Goal: Download file/media

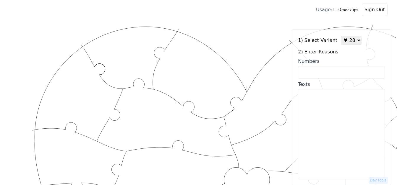
click at [344, 41] on select "♥ 12 ♥ 18 ♥ 28 ♥ 40 ♥ 50 ♥ 60 ♥ 70" at bounding box center [351, 40] width 21 height 9
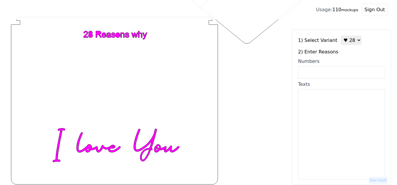
select select "1"
click at [341, 36] on select "♥ 12 ♥ 18 ♥ 28 ♥ 40 ♥ 50 ♥ 60 ♥ 70" at bounding box center [351, 40] width 21 height 9
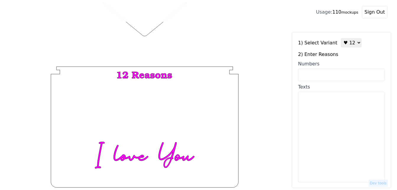
scroll to position [230, 0]
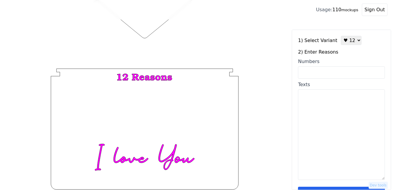
click at [321, 106] on textarea "Texts" at bounding box center [341, 134] width 87 height 90
paste textarea "You are kind, You have a great laugh, You honor [DEMOGRAPHIC_DATA], You have a …"
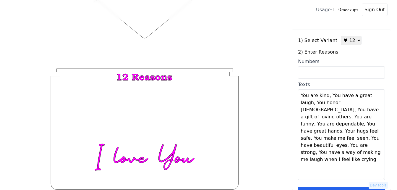
click at [328, 98] on textarea "You are kind, You have a great laugh, You honor [DEMOGRAPHIC_DATA], You have a …" at bounding box center [341, 134] width 87 height 90
click at [333, 98] on textarea "You are kind, You have a great laugh, You honor [DEMOGRAPHIC_DATA], You have a …" at bounding box center [341, 134] width 87 height 90
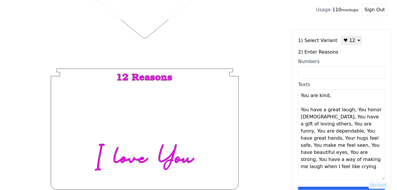
click at [350, 110] on textarea "You are kind, You have a great laugh, You honor [DEMOGRAPHIC_DATA], You have a …" at bounding box center [341, 134] width 87 height 90
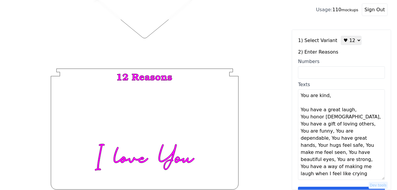
click at [350, 110] on textarea "You are kind, You have a great laugh, You honor [DEMOGRAPHIC_DATA], You have a …" at bounding box center [341, 134] width 87 height 90
click at [352, 108] on textarea "You are kind, You have a great laugh, You honor God, You have a gift of loving …" at bounding box center [341, 134] width 87 height 90
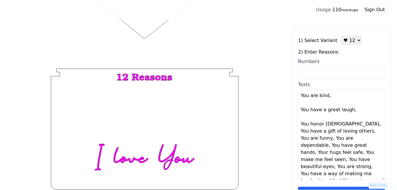
click at [334, 124] on textarea "You are kind, You have a great laugh, You honor God, You have a gift of loving …" at bounding box center [341, 134] width 87 height 90
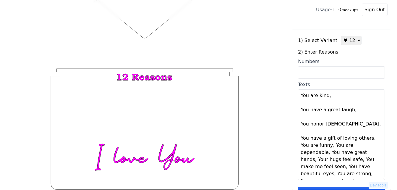
scroll to position [14, 0]
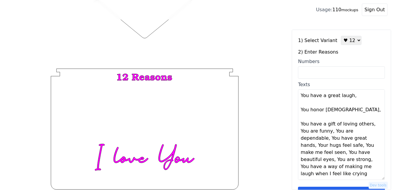
click at [369, 124] on textarea "You are kind, You have a great laugh, You honor God, You have a gift of loving …" at bounding box center [341, 134] width 87 height 90
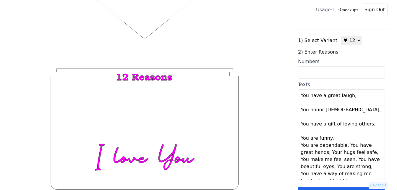
click at [331, 138] on textarea "You are kind, You have a great laugh, You honor God, You have a gift of loving …" at bounding box center [341, 134] width 87 height 90
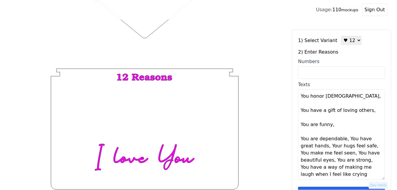
scroll to position [28, 0]
click at [344, 139] on textarea "You are kind, You have a great laugh, You honor God, You have a gift of loving …" at bounding box center [341, 134] width 87 height 90
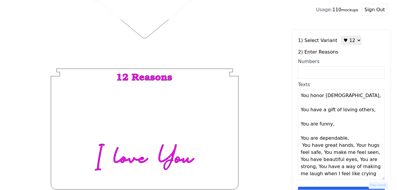
click at [344, 139] on textarea "You are kind, You have a great laugh, You honor God, You have a gift of loving …" at bounding box center [341, 134] width 87 height 90
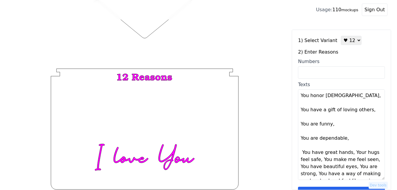
click at [348, 154] on textarea "You are kind, You have a great laugh, You honor God, You have a gift of loving …" at bounding box center [341, 134] width 87 height 90
click at [350, 152] on textarea "You are kind, You have a great laugh, You honor God, You have a gift of loving …" at bounding box center [341, 134] width 87 height 90
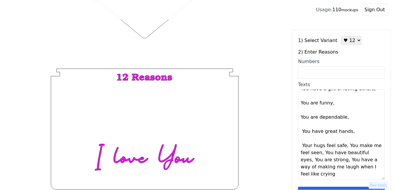
scroll to position [50, 0]
click at [342, 147] on textarea "You are kind, You have a great laugh, You honor God, You have a gift of loving …" at bounding box center [341, 134] width 87 height 90
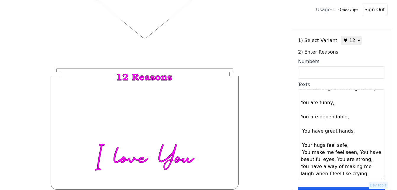
click at [342, 147] on textarea "You are kind, You have a great laugh, You honor God, You have a gift of loving …" at bounding box center [341, 134] width 87 height 90
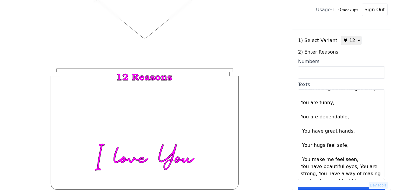
click at [353, 162] on textarea "You are kind, You have a great laugh, You honor God, You have a gift of loving …" at bounding box center [341, 134] width 87 height 90
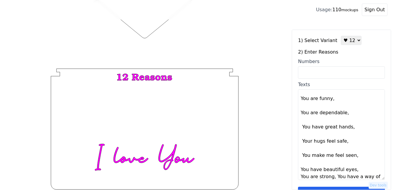
click at [352, 169] on textarea "You are kind, You have a great laugh, You honor God, You have a gift of loving …" at bounding box center [341, 134] width 87 height 90
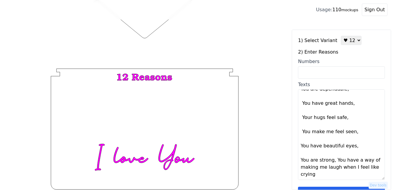
scroll to position [78, 0]
click at [332, 160] on textarea "You are kind, You have a great laugh, You honor God, You have a gift of loving …" at bounding box center [341, 134] width 87 height 90
click at [333, 161] on textarea "You are kind, You have a great laugh, You honor God, You have a gift of loving …" at bounding box center [341, 134] width 87 height 90
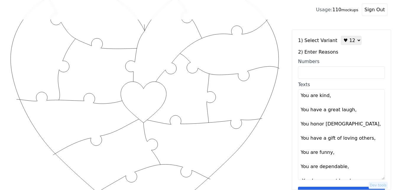
scroll to position [23, 0]
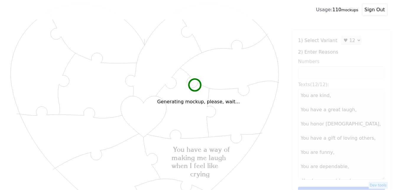
type textarea "You are kind You have a great laugh You honor God You have a gift of loving oth…"
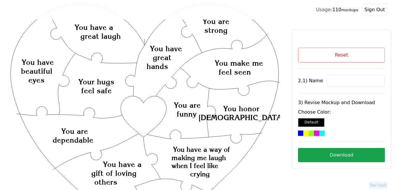
click at [340, 82] on input at bounding box center [355, 80] width 59 height 12
type input "Zac and Mirielle"
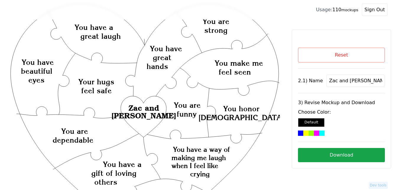
click at [318, 135] on div at bounding box center [316, 132] width 5 height 5
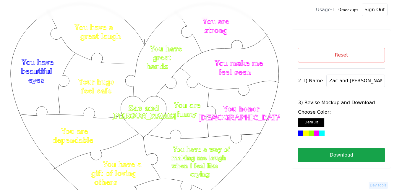
click at [335, 154] on button "Download" at bounding box center [341, 155] width 87 height 14
click at [338, 57] on button "Reset" at bounding box center [341, 55] width 87 height 15
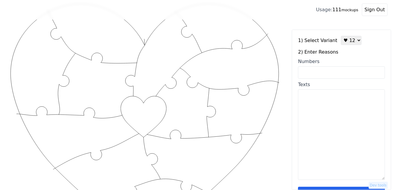
click at [332, 72] on input "Numbers" at bounding box center [341, 72] width 87 height 12
paste input "2, 4, 5, 31, 37, 38, 43, 51, 59, 64, 72, 100"
type input "2, 4, 5, 31, 37, 38, 43, 51, 59, 64, 72, 100"
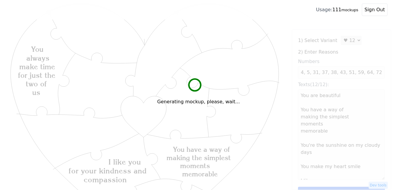
scroll to position [0, 0]
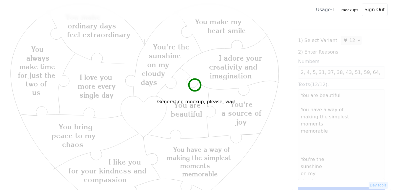
type textarea "You are beautiful You have a way of making the simplest moments memorable You'r…"
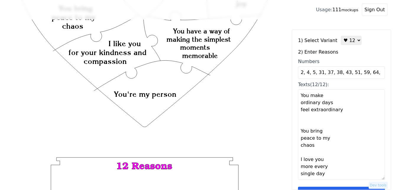
scroll to position [18, 0]
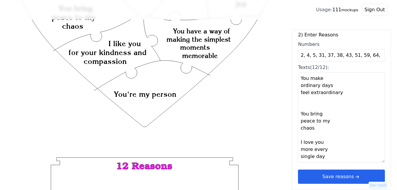
click at [347, 177] on button "Save reasons" at bounding box center [341, 176] width 87 height 14
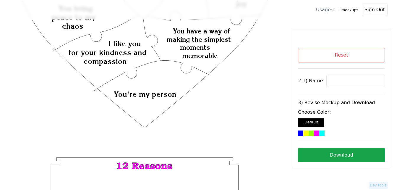
click at [356, 81] on input at bounding box center [355, 80] width 59 height 12
paste input "Carly"
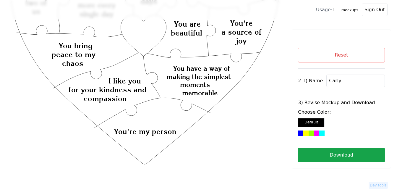
scroll to position [82, 0]
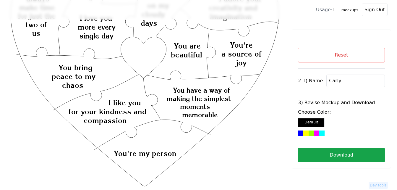
type input "Carly"
click at [146, 54] on icon "Created with Snap Created with Snap Created with Snap You have a way of making …" at bounding box center [144, 140] width 270 height 394
click at [311, 134] on div at bounding box center [311, 132] width 5 height 5
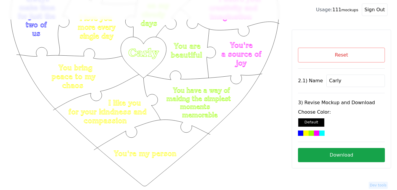
click at [332, 152] on button "Download" at bounding box center [341, 155] width 87 height 14
click at [338, 154] on button "Download" at bounding box center [341, 155] width 87 height 14
click at [342, 54] on button "Reset" at bounding box center [341, 55] width 87 height 15
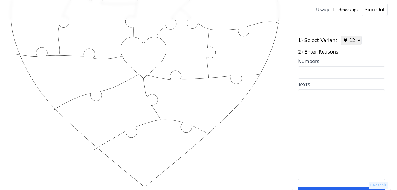
click at [316, 103] on textarea "Texts" at bounding box center [341, 134] width 87 height 90
paste textarea "I love how you support me without hesitation, I love our family adventures, I l…"
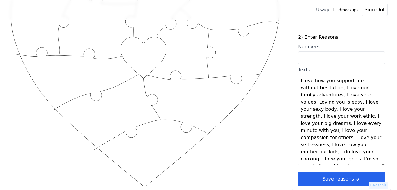
scroll to position [18, 0]
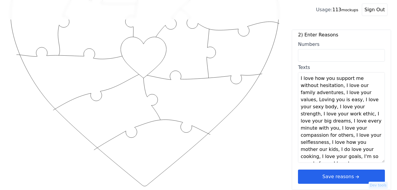
click at [340, 86] on textarea "I love how you support me without hesitation, I love our family adventures, I l…" at bounding box center [341, 117] width 87 height 90
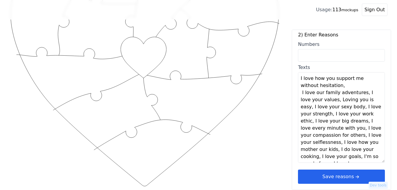
click at [343, 85] on textarea "I love how you support me without hesitation, I love our family adventures, I l…" at bounding box center [341, 117] width 87 height 90
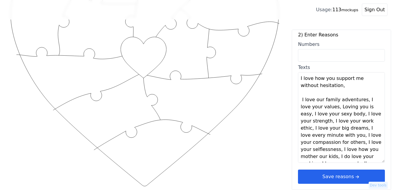
click at [361, 100] on textarea "I love how you support me without hesitation, I love our family adventures, I l…" at bounding box center [341, 117] width 87 height 90
click at [362, 100] on textarea "I love how you support me without hesitation, I love our family adventures, I l…" at bounding box center [341, 117] width 87 height 90
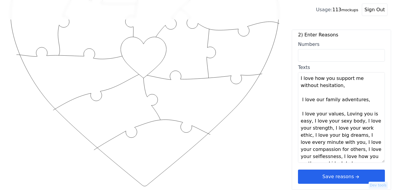
click at [339, 114] on textarea "I love how you support me without hesitation, I love our family adventures, I l…" at bounding box center [341, 117] width 87 height 90
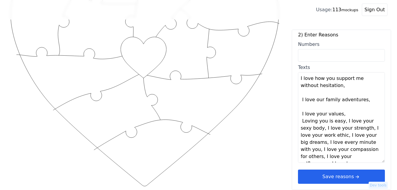
click at [341, 114] on textarea "I love how you support me without hesitation, I love our family adventures, I l…" at bounding box center [341, 117] width 87 height 90
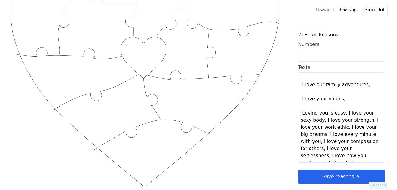
scroll to position [30, 0]
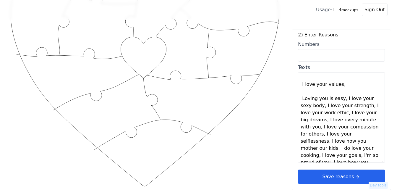
click at [342, 100] on textarea "I love how you support me without hesitation, I love our family adventures, I l…" at bounding box center [341, 117] width 87 height 90
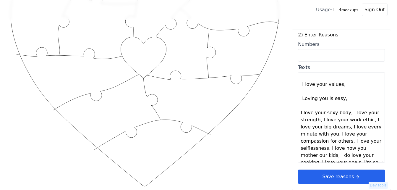
click at [346, 113] on textarea "I love how you support me without hesitation, I love our family adventures, I l…" at bounding box center [341, 117] width 87 height 90
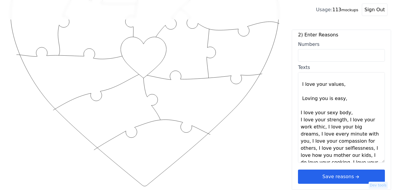
click at [346, 113] on textarea "I love how you support me without hesitation, I love our family adventures, I l…" at bounding box center [341, 117] width 87 height 90
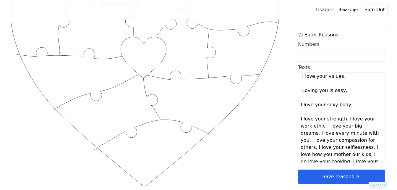
scroll to position [59, 0]
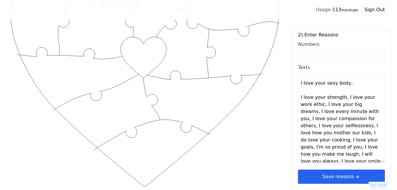
click at [343, 97] on textarea "I love how you support me without hesitation, I love our family adventures, I l…" at bounding box center [341, 117] width 87 height 90
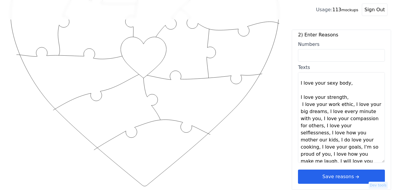
click at [343, 97] on textarea "I love how you support me without hesitation, I love our family adventures, I l…" at bounding box center [341, 117] width 87 height 90
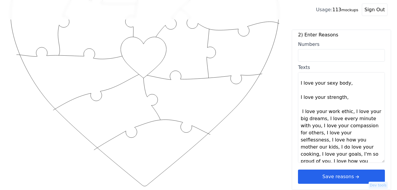
click at [348, 112] on textarea "I love how you support me without hesitation, I love our family adventures, I l…" at bounding box center [341, 117] width 87 height 90
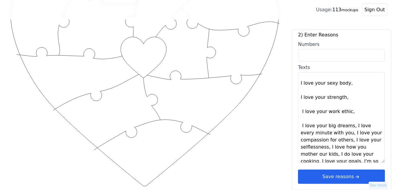
scroll to position [89, 0]
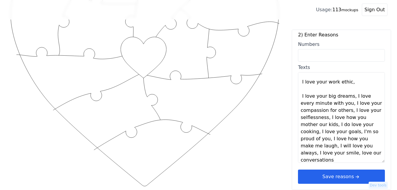
click at [350, 98] on textarea "I love how you support me without hesitation, I love our family adventures, I l…" at bounding box center [341, 117] width 87 height 90
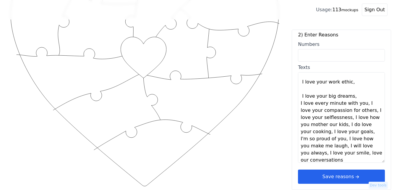
click at [351, 98] on textarea "I love how you support me without hesitation, I love our family adventures, I l…" at bounding box center [341, 117] width 87 height 90
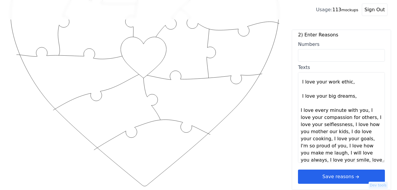
click at [361, 111] on textarea "I love how you support me without hesitation, I love our family adventures, I l…" at bounding box center [341, 117] width 87 height 90
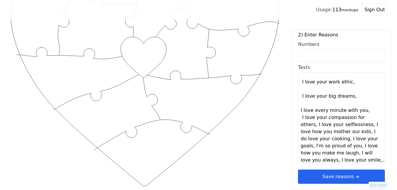
click at [361, 111] on textarea "I love how you support me without hesitation, I love our family adventures, I l…" at bounding box center [341, 117] width 87 height 90
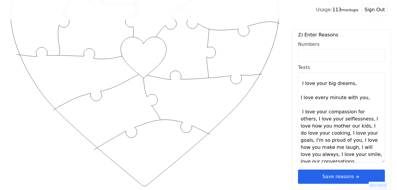
scroll to position [113, 0]
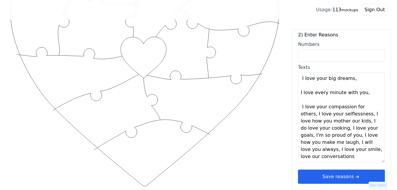
click at [373, 100] on textarea "I love how you support me without hesitation, I love our family adventures, I l…" at bounding box center [341, 117] width 87 height 90
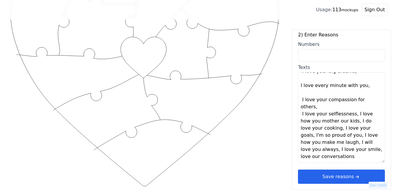
click at [374, 100] on textarea "I love how you support me without hesitation, I love our family adventures, I l…" at bounding box center [341, 117] width 87 height 90
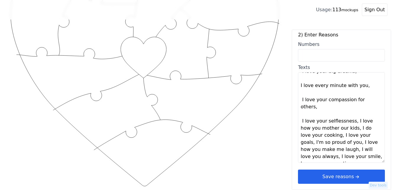
click at [350, 115] on textarea "I love how you support me without hesitation, I love our family adventures, I l…" at bounding box center [341, 117] width 87 height 90
click at [351, 115] on textarea "I love how you support me without hesitation, I love our family adventures, I l…" at bounding box center [341, 117] width 87 height 90
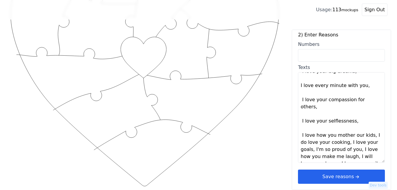
click at [368, 129] on textarea "I love how you support me without hesitation, I love our family adventures, I l…" at bounding box center [341, 117] width 87 height 90
click at [369, 129] on textarea "I love how you support me without hesitation, I love our family adventures, I l…" at bounding box center [341, 117] width 87 height 90
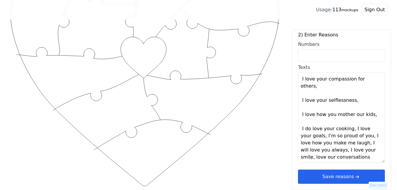
scroll to position [135, 0]
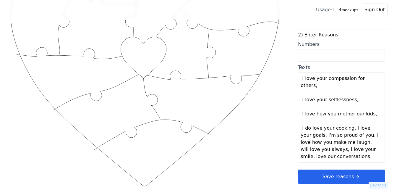
click at [350, 122] on textarea "I love how you support me without hesitation, I love our family adventures, I l…" at bounding box center [341, 117] width 87 height 90
click at [351, 121] on textarea "I love how you support me without hesitation, I love our family adventures, I l…" at bounding box center [341, 117] width 87 height 90
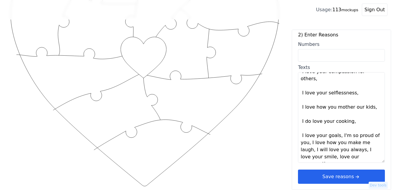
scroll to position [142, 0]
click at [337, 128] on textarea "I love how you support me without hesitation, I love our family adventures, I l…" at bounding box center [341, 117] width 87 height 90
click at [340, 129] on textarea "I love how you support me without hesitation, I love our family adventures, I l…" at bounding box center [341, 117] width 87 height 90
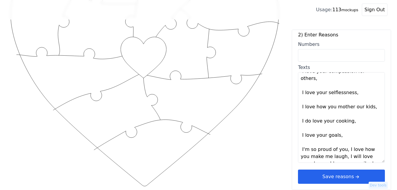
click at [344, 143] on textarea "I love how you support me without hesitation, I love our family adventures, I l…" at bounding box center [341, 117] width 87 height 90
click at [345, 142] on textarea "I love how you support me without hesitation, I love our family adventures, I l…" at bounding box center [341, 117] width 87 height 90
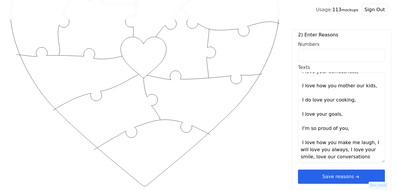
scroll to position [163, 0]
click at [367, 135] on textarea "I love how you support me without hesitation, I love our family adventures, I l…" at bounding box center [341, 117] width 87 height 90
click at [368, 135] on textarea "I love how you support me without hesitation, I love our family adventures, I l…" at bounding box center [341, 117] width 87 height 90
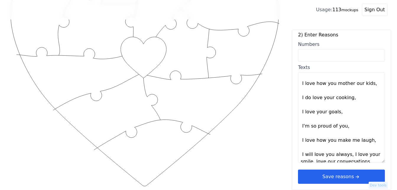
scroll to position [170, 0]
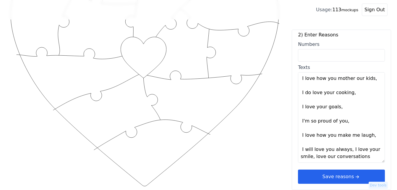
click at [346, 143] on textarea "I love how you support me without hesitation, I love our family adventures, I l…" at bounding box center [341, 117] width 87 height 90
click at [348, 143] on textarea "I love how you support me without hesitation, I love our family adventures, I l…" at bounding box center [341, 117] width 87 height 90
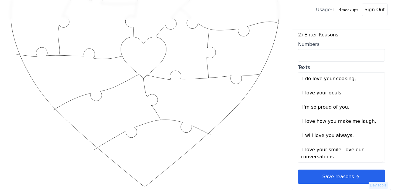
scroll to position [184, 0]
click at [338, 143] on textarea "I love how you support me without hesitation, I love our family adventures, I l…" at bounding box center [341, 117] width 87 height 90
click at [338, 142] on textarea "I love how you support me without hesitation, I love our family adventures, I l…" at bounding box center [341, 117] width 87 height 90
type textarea "I love how you support me without hesitation I love our family adventures I lov…"
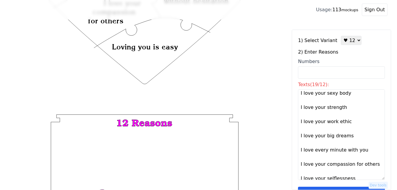
scroll to position [171, 0]
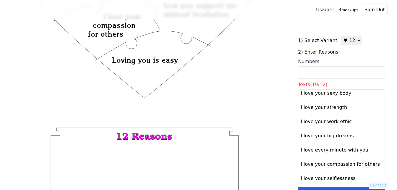
click at [351, 42] on select "♥ 12 ♥ 18 ♥ 28 ♥ 40 ♥ 50 ♥ 60 ♥ 70" at bounding box center [351, 40] width 21 height 9
select select "2"
click at [341, 36] on select "♥ 12 ♥ 18 ♥ 28 ♥ 40 ♥ 50 ♥ 60 ♥ 70" at bounding box center [351, 40] width 21 height 9
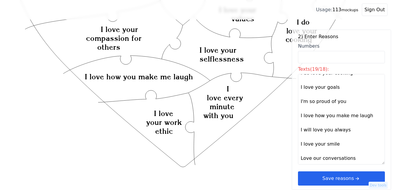
scroll to position [18, 0]
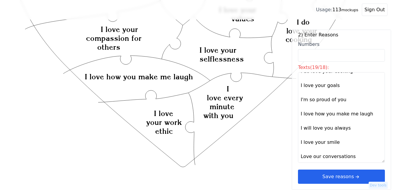
click at [300, 156] on textarea "I love how you support me without hesitation I love our family adventures I lov…" at bounding box center [341, 117] width 87 height 90
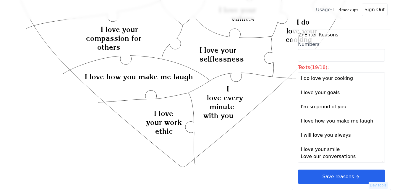
scroll to position [177, 0]
type textarea "I love how you support me without hesitation I love our family adventures I lov…"
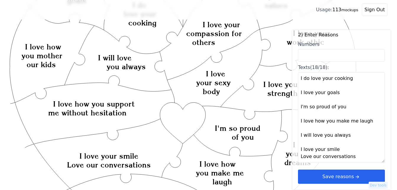
scroll to position [82, 0]
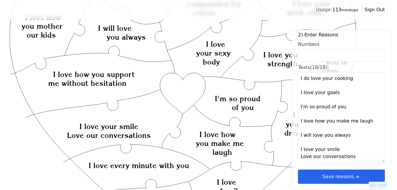
click at [323, 179] on button "Save reasons" at bounding box center [341, 176] width 87 height 14
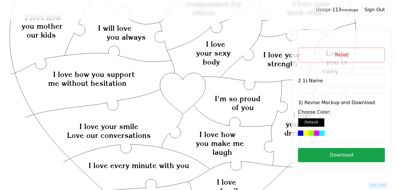
click at [337, 82] on input at bounding box center [355, 80] width 59 height 12
paste input "Kelly"
type input "Kelly"
click at [183, 98] on icon "Created with Snap Created with Snap Created with Snap I love how you support me…" at bounding box center [182, 181] width 347 height 476
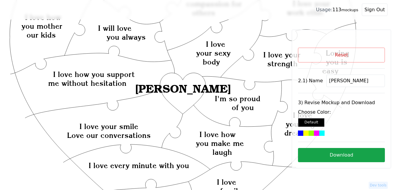
click at [319, 133] on div at bounding box center [316, 132] width 5 height 5
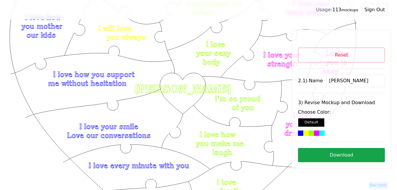
click at [348, 157] on button "Download" at bounding box center [341, 155] width 87 height 14
click at [334, 55] on button "Reset" at bounding box center [341, 55] width 87 height 15
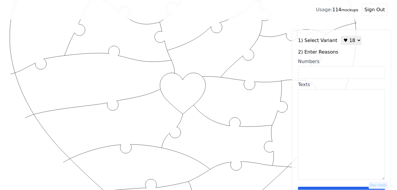
click at [345, 41] on select "♥ 12 ♥ 18 ♥ 28 ♥ 40 ♥ 50 ♥ 60 ♥ 70" at bounding box center [351, 40] width 21 height 9
select select "1"
click at [341, 36] on select "♥ 12 ♥ 18 ♥ 28 ♥ 40 ♥ 50 ♥ 60 ♥ 70" at bounding box center [351, 40] width 21 height 9
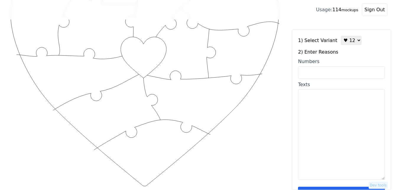
click at [319, 121] on textarea "Texts" at bounding box center [341, 134] width 87 height 90
paste textarea "You always make me laugh, You love me unconditionally, I can be my true self wi…"
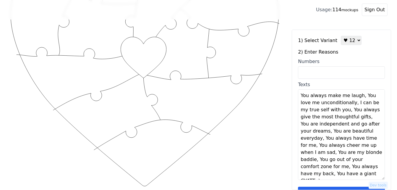
click at [359, 97] on textarea "You always make me laugh, You love me unconditionally, I can be my true self wi…" at bounding box center [341, 134] width 87 height 90
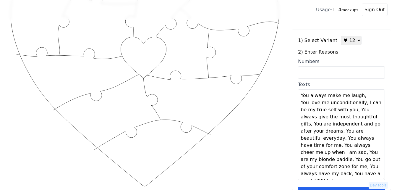
click at [359, 97] on textarea "You always make me laugh, You love me unconditionally, I can be my true self wi…" at bounding box center [341, 134] width 87 height 90
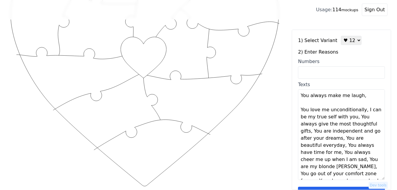
click at [361, 111] on textarea "You always make me laugh, You love me unconditionally, I can be my true self wi…" at bounding box center [341, 134] width 87 height 90
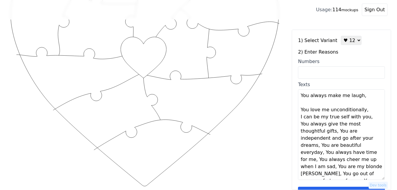
click at [361, 111] on textarea "You always make me laugh, You love me unconditionally, I can be my true self wi…" at bounding box center [341, 134] width 87 height 90
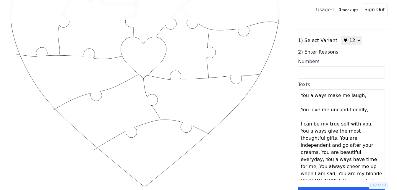
click at [364, 124] on textarea "You always make me laugh, You love me unconditionally, I can be my true self wi…" at bounding box center [341, 134] width 87 height 90
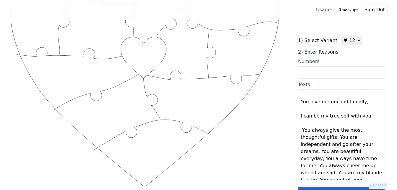
scroll to position [30, 0]
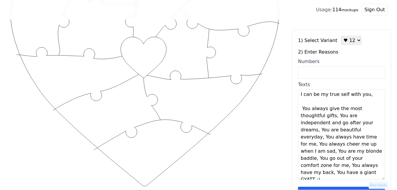
click at [335, 117] on textarea "You always make me laugh, You love me unconditionally, I can be my true self wi…" at bounding box center [341, 134] width 87 height 90
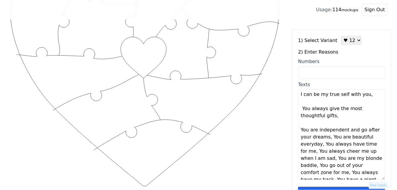
scroll to position [43, 0]
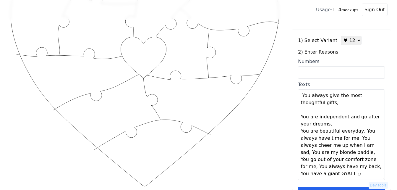
click at [329, 125] on textarea "You always make me laugh, You love me unconditionally, I can be my true self wi…" at bounding box center [341, 134] width 87 height 90
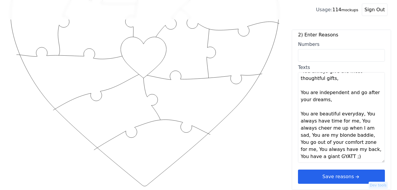
scroll to position [18, 0]
click at [357, 113] on textarea "You always make me laugh, You love me unconditionally, I can be my true self wi…" at bounding box center [341, 117] width 87 height 90
click at [359, 114] on textarea "You always make me laugh, You love me unconditionally, I can be my true self wi…" at bounding box center [341, 117] width 87 height 90
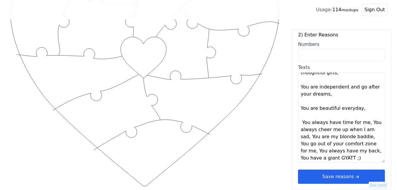
scroll to position [57, 0]
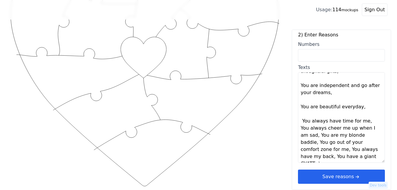
click at [364, 121] on textarea "You always make me laugh, You love me unconditionally, I can be my true self wi…" at bounding box center [341, 117] width 87 height 90
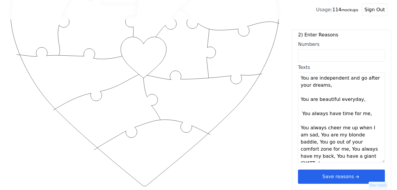
scroll to position [71, 0]
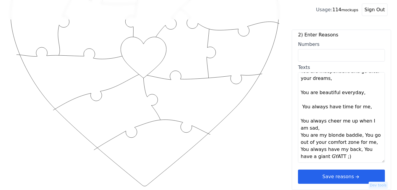
click at [318, 130] on textarea "You always make me laugh, You love me unconditionally, I can be my true self wi…" at bounding box center [341, 117] width 87 height 90
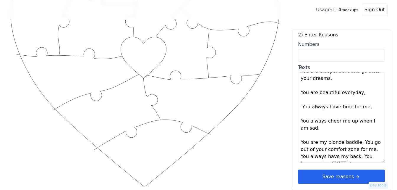
click at [357, 143] on textarea "You always make me laugh, You love me unconditionally, I can be my true self wi…" at bounding box center [341, 117] width 87 height 90
click at [357, 142] on textarea "You always make me laugh, You love me unconditionally, I can be my true self wi…" at bounding box center [341, 117] width 87 height 90
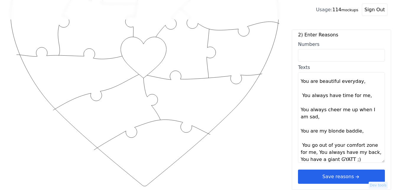
scroll to position [85, 0]
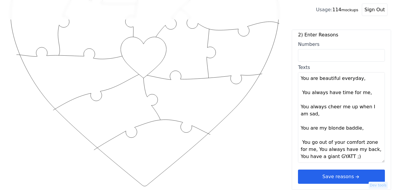
click at [315, 150] on textarea "You always make me laugh, You love me unconditionally, I can be my true self wi…" at bounding box center [341, 117] width 87 height 90
click at [320, 149] on textarea "You always make me laugh, You love me unconditionally, I can be my true self wi…" at bounding box center [341, 117] width 87 height 90
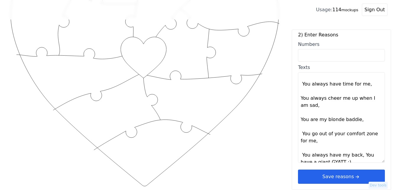
scroll to position [99, 0]
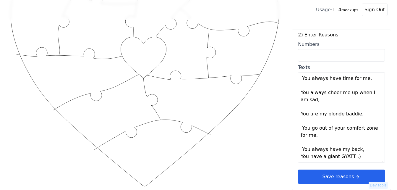
click at [358, 149] on textarea "You always make me laugh, You love me unconditionally, I can be my true self wi…" at bounding box center [341, 117] width 87 height 90
type textarea "You always make me laugh You love me unconditionally I can be my true self with…"
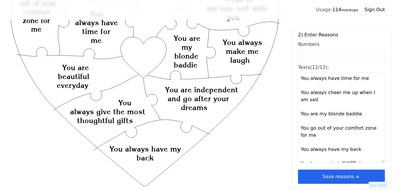
click at [323, 172] on button "Save reasons" at bounding box center [341, 176] width 87 height 14
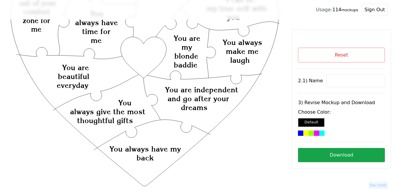
scroll to position [0, 0]
click at [347, 84] on input at bounding box center [355, 80] width 59 height 12
paste input "Lillee"
type input "Lillee"
click at [139, 51] on icon "Created with Snap Created with Snap Created with Snap You are independent and g…" at bounding box center [144, 140] width 270 height 394
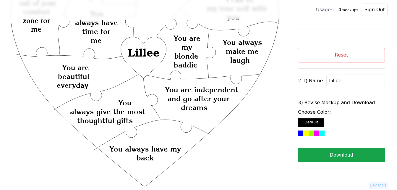
click at [320, 133] on div at bounding box center [321, 132] width 5 height 5
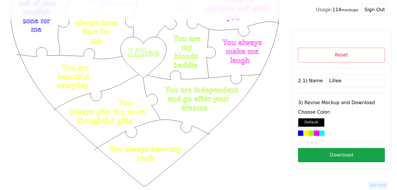
click at [339, 155] on button "Download" at bounding box center [341, 155] width 87 height 14
click at [338, 56] on button "Reset" at bounding box center [341, 55] width 87 height 15
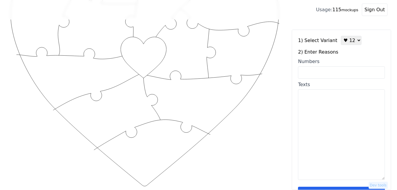
click at [323, 70] on input "Numbers" at bounding box center [341, 72] width 87 height 12
paste input "38, 12, 67"
type input "38, 12, 67"
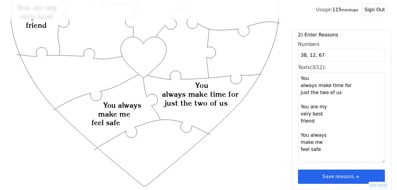
scroll to position [18, 0]
click at [304, 156] on textarea "You always make time for just the two of us You are my very best friend You alw…" at bounding box center [341, 117] width 87 height 90
paste textarea "I love your cute dimples and smile, You're so smart and such a hard worker, You…"
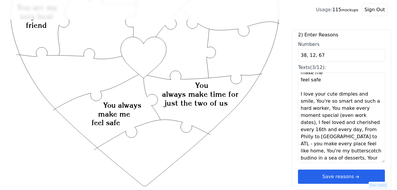
scroll to position [74, 0]
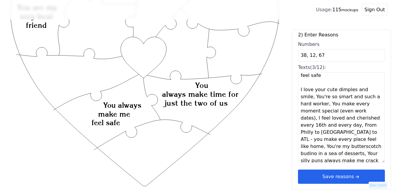
click at [374, 89] on textarea "You always make time for just the two of us You are my very best friend You alw…" at bounding box center [341, 117] width 87 height 90
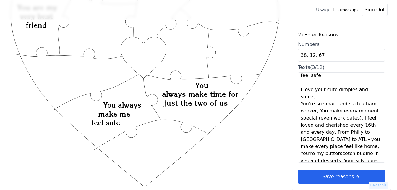
click at [374, 89] on textarea "You always make time for just the two of us You are my very best friend You alw…" at bounding box center [341, 117] width 87 height 90
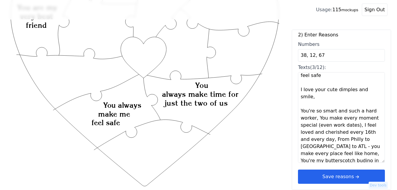
click at [316, 111] on textarea "You always make time for just the two of us You are my very best friend You alw…" at bounding box center [341, 117] width 87 height 90
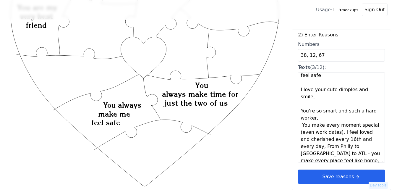
click at [316, 111] on textarea "You always make time for just the two of us You are my very best friend You alw…" at bounding box center [341, 117] width 87 height 90
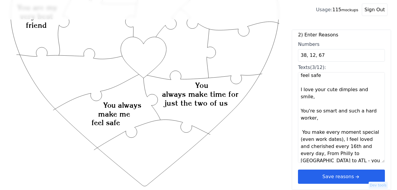
click at [340, 133] on textarea "You always make time for just the two of us You are my very best friend You alw…" at bounding box center [341, 117] width 87 height 90
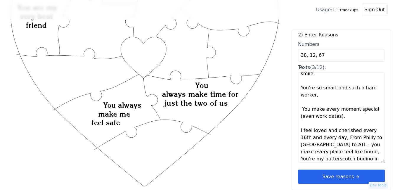
scroll to position [103, 0]
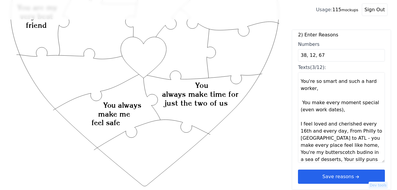
click at [343, 124] on textarea "You always make time for just the two of us You are my very best friend You alw…" at bounding box center [341, 117] width 87 height 90
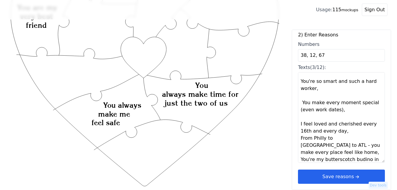
click at [343, 124] on textarea "You always make time for just the two of us You are my very best friend You alw…" at bounding box center [341, 117] width 87 height 90
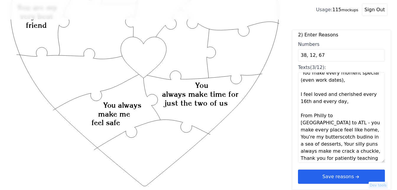
click at [371, 117] on textarea "You always make time for just the two of us You are my very best friend You alw…" at bounding box center [341, 117] width 87 height 90
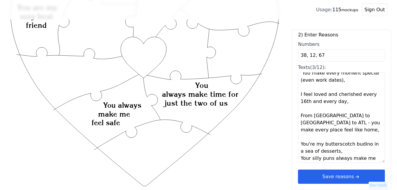
click at [337, 136] on textarea "You always make time for just the two of us You are my very best friend You alw…" at bounding box center [341, 117] width 87 height 90
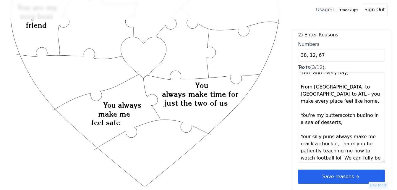
scroll to position [163, 0]
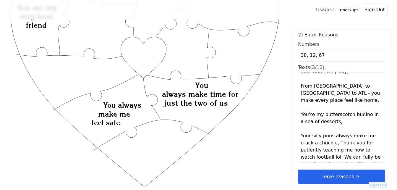
click at [333, 130] on textarea "You always make time for just the two of us You are my very best friend You alw…" at bounding box center [341, 117] width 87 height 90
click at [334, 130] on textarea "You always make time for just the two of us You are my very best friend You alw…" at bounding box center [341, 117] width 87 height 90
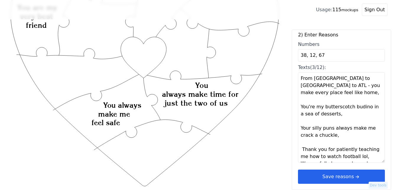
click at [362, 142] on textarea "You always make time for just the two of us You are my very best friend You alw…" at bounding box center [341, 117] width 87 height 90
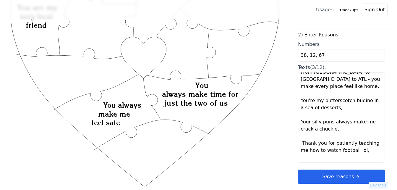
scroll to position [177, 0]
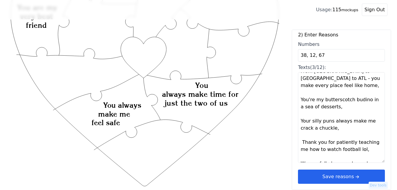
type textarea "You always make time for just the two of us You are my very best friend You alw…"
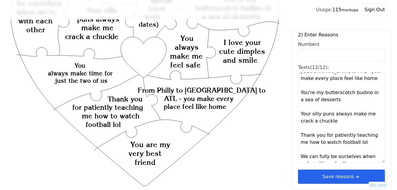
click at [346, 179] on button "Save reasons" at bounding box center [341, 176] width 87 height 14
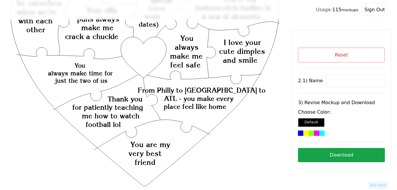
scroll to position [0, 0]
click at [343, 80] on input at bounding box center [355, 80] width 59 height 12
paste input "Yash"
type input "Yash"
click at [155, 51] on icon "Created with Snap Created with Snap Created with Snap From Philly to Jersey to …" at bounding box center [144, 140] width 270 height 394
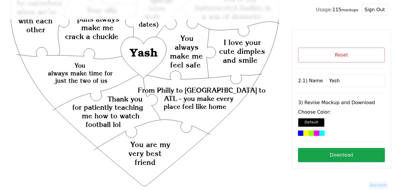
click at [310, 134] on div at bounding box center [311, 132] width 5 height 5
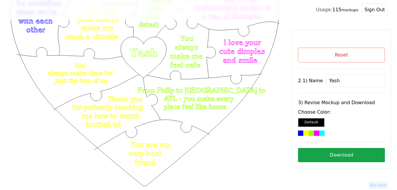
click at [353, 153] on button "Download" at bounding box center [341, 155] width 87 height 14
click at [327, 53] on button "Reset" at bounding box center [341, 55] width 87 height 15
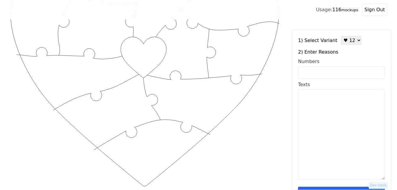
click at [321, 72] on input "Numbers" at bounding box center [341, 72] width 87 height 12
paste input "2,4,6,9,17,21,30,37,43,55,86,97"
type input "2,4,6,9,17,21,30,37,43,55,86,97"
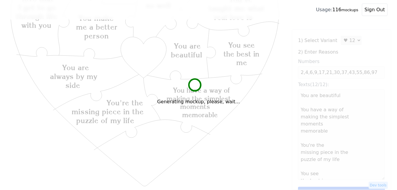
type textarea "You are beautiful You have a way of making the simplest moments memorable You'r…"
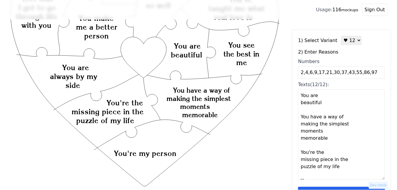
click at [333, 185] on div "1) Select Variant ♥ 12 ♥ 18 ♥ 28 ♥ 40 ♥ 50 ♥ 60 ♥ 70 2) Enter Reasons Numbers 2…" at bounding box center [341, 118] width 87 height 165
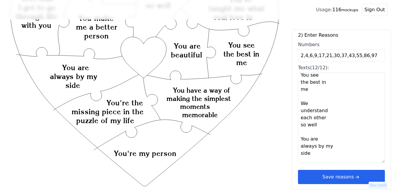
scroll to position [18, 0]
click at [357, 173] on button "Save reasons" at bounding box center [341, 176] width 87 height 14
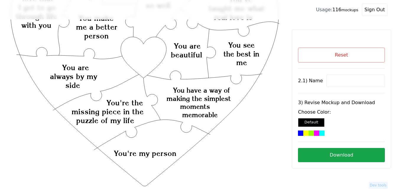
scroll to position [0, 0]
click at [341, 80] on input at bounding box center [355, 80] width 59 height 12
paste input "Lauren"
type input "Lauren"
click at [143, 59] on icon "Created with Snap Created with Snap Created with Snap You have a way of making …" at bounding box center [144, 140] width 270 height 394
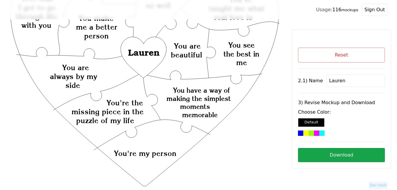
click at [312, 133] on div at bounding box center [311, 132] width 5 height 5
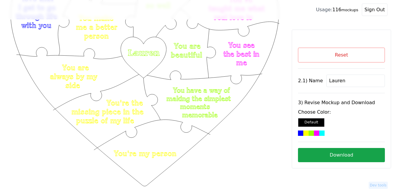
click at [335, 156] on button "Download" at bounding box center [341, 155] width 87 height 14
click at [337, 155] on button "Download" at bounding box center [341, 155] width 87 height 14
click at [330, 52] on button "Reset" at bounding box center [341, 55] width 87 height 15
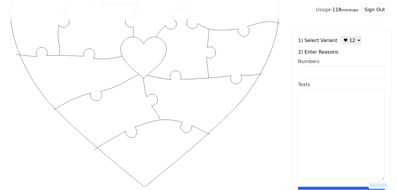
click at [330, 70] on input "Numbers" at bounding box center [341, 72] width 87 height 12
paste input "1, 16, 26, 28, 38, 39, 42, 59, 68, 69, 79, 93"
type input "1, 16, 26, 28, 38, 39, 42, 59, 68, 69, 79, 93"
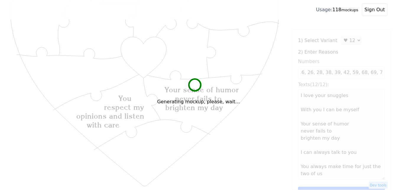
scroll to position [0, 0]
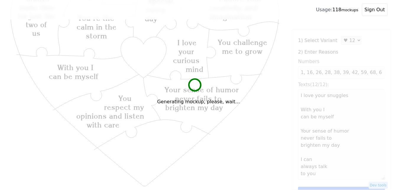
type textarea "I love your snuggles With you I can be myself Your sense of humor never fails t…"
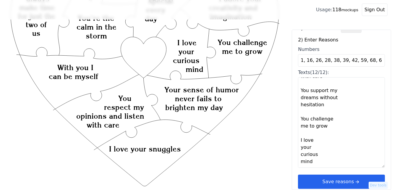
scroll to position [18, 0]
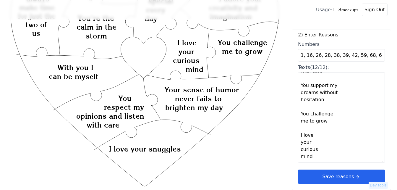
click at [338, 179] on button "Save reasons" at bounding box center [341, 176] width 87 height 14
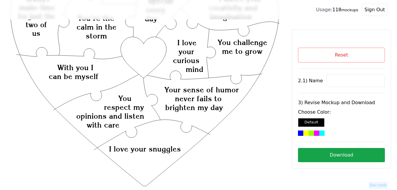
click at [351, 81] on input at bounding box center [355, 80] width 59 height 12
paste input "Jordan"
type input "Jordan"
click at [141, 53] on icon "Created with Snap Created with Snap Created with Snap Your sense of humor never…" at bounding box center [144, 140] width 270 height 394
click at [317, 134] on div at bounding box center [316, 132] width 5 height 5
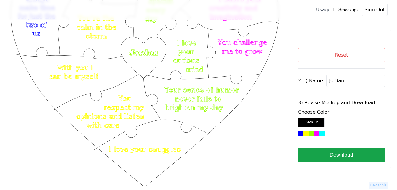
click at [338, 154] on button "Download" at bounding box center [341, 155] width 87 height 14
click at [339, 52] on button "Reset" at bounding box center [341, 55] width 87 height 15
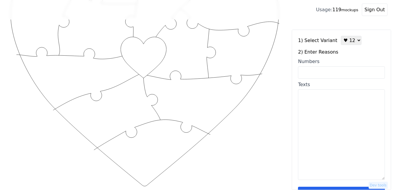
click at [346, 38] on select "♥ 12 ♥ 18 ♥ 28 ♥ 40 ♥ 50 ♥ 60 ♥ 70" at bounding box center [351, 40] width 21 height 9
select select "2"
click at [341, 36] on select "♥ 12 ♥ 18 ♥ 28 ♥ 40 ♥ 50 ♥ 60 ♥ 70" at bounding box center [351, 40] width 21 height 9
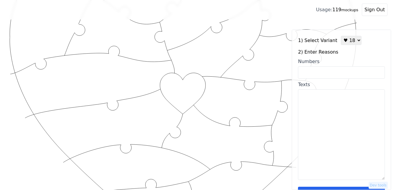
click at [341, 74] on input "Numbers" at bounding box center [341, 72] width 87 height 12
drag, startPoint x: 341, startPoint y: 74, endPoint x: 313, endPoint y: 109, distance: 45.2
click at [313, 109] on textarea "Texts" at bounding box center [341, 134] width 87 height 90
paste textarea "1. You are patient with me. 2. I love your eyes. 3. I love your mole. 4. You to…"
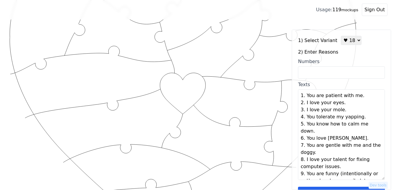
scroll to position [103, 0]
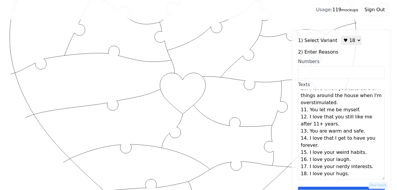
type textarea "You are patient with me I love your eyes I love your mole You tolerate my yappi…"
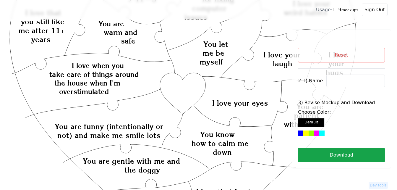
click at [344, 80] on input at bounding box center [355, 80] width 59 height 12
paste input "Kevin"
type input "Kevin"
click at [186, 94] on icon "Created with Snap Created with Snap Created with Snap I love when you take care…" at bounding box center [182, 181] width 347 height 476
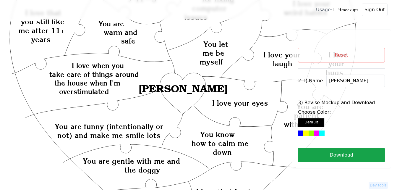
click at [322, 133] on div at bounding box center [321, 132] width 5 height 5
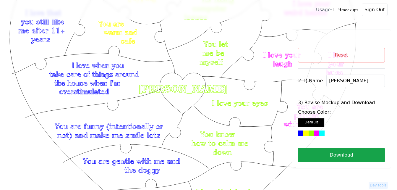
click at [335, 159] on button "Download" at bounding box center [341, 155] width 87 height 14
click at [350, 55] on button "Reset" at bounding box center [341, 55] width 87 height 15
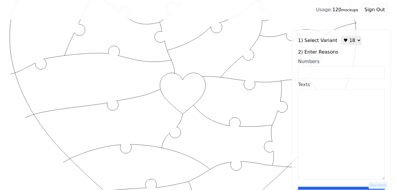
click at [346, 43] on select "♥ 12 ♥ 18 ♥ 28 ♥ 40 ♥ 50 ♥ 60 ♥ 70" at bounding box center [351, 40] width 21 height 9
select select "1"
click at [341, 36] on select "♥ 12 ♥ 18 ♥ 28 ♥ 40 ♥ 50 ♥ 60 ♥ 70" at bounding box center [351, 40] width 21 height 9
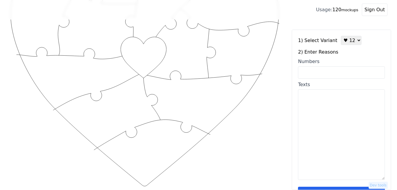
click at [333, 74] on input "Numbers" at bounding box center [341, 72] width 87 height 12
paste input "1, 2, 5, 7, 10, 12, 24, 47, 57, 58, 59, 66, 76, 84, 85, 86, 92, 100"
type input "1, 2, 5, 7, 10, 12, 24, 47, 57, 58, 59, 66, 76, 84, 85, 86, 92, 100"
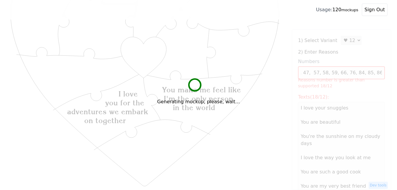
scroll to position [0, 0]
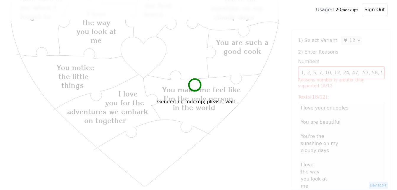
type textarea "I love your snuggles You are beautiful You're the sunshine on my cloudy days I …"
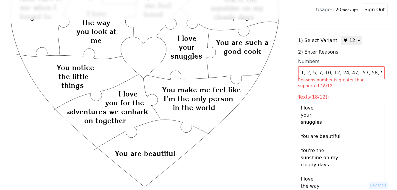
click at [351, 39] on select "♥ 12 ♥ 18 ♥ 28 ♥ 40 ♥ 50 ♥ 60 ♥ 70" at bounding box center [351, 40] width 21 height 9
select select "2"
click at [341, 36] on select "♥ 12 ♥ 18 ♥ 28 ♥ 40 ♥ 50 ♥ 60 ♥ 70" at bounding box center [351, 40] width 21 height 9
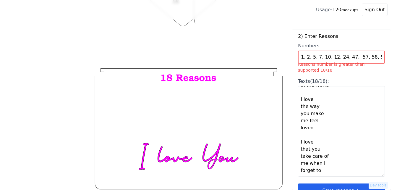
scroll to position [30, 0]
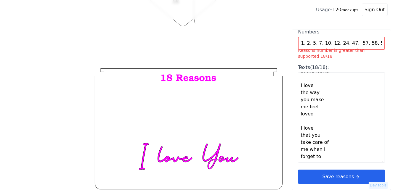
click at [354, 178] on icon "arrow right short" at bounding box center [357, 176] width 7 height 7
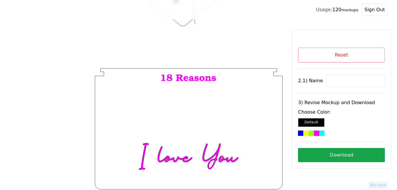
scroll to position [0, 0]
click at [349, 79] on input at bounding box center [355, 80] width 59 height 12
paste input "[PERSON_NAME]"
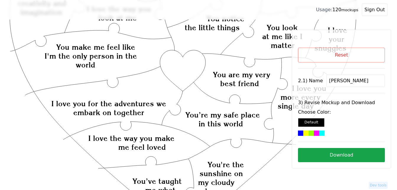
scroll to position [105, 0]
type input "[PERSON_NAME]"
click at [189, 72] on icon "Created with Snap Created with Snap Created with Snap You make me feel like I'm…" at bounding box center [182, 159] width 347 height 476
click at [313, 132] on div at bounding box center [311, 132] width 5 height 5
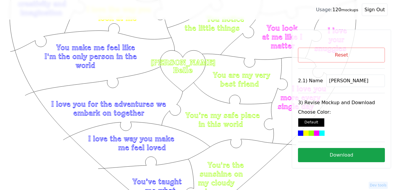
click at [335, 158] on button "Download" at bounding box center [341, 155] width 87 height 14
click at [363, 57] on button "Reset" at bounding box center [341, 55] width 87 height 15
select select "2"
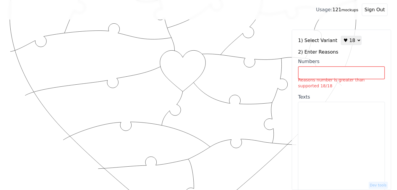
click at [330, 71] on input "Numbers Reasons number is greater than supported 18/18" at bounding box center [341, 72] width 87 height 13
paste input "3, 9, 15, 19, 21, 28, 32, 33, 37, 39, 40, 46, 53, 60, 63, 65, 73, 100"
type input "3, 9, 15, 19, 21, 28, 32, 33, 37, 39, 40, 46, 53, 60, 63, 65, 73, 100"
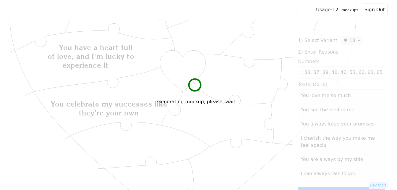
scroll to position [0, 0]
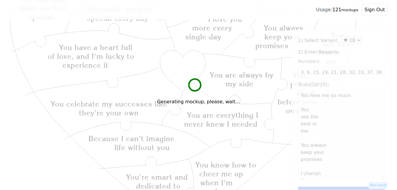
type textarea "You love me so much You see the best in me You always keep your promises I cher…"
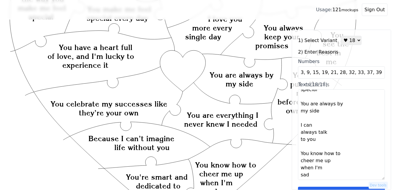
scroll to position [177, 0]
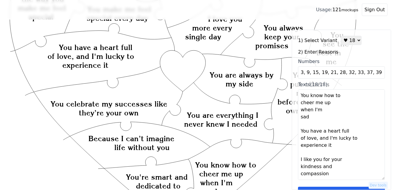
click at [352, 186] on div "1) Select Variant ♥ 12 ♥ 18 ♥ 28 ♥ 40 ♥ 50 ♥ 60 ♥ 70 2) Enter Reasons Numbers 3…" at bounding box center [341, 118] width 87 height 165
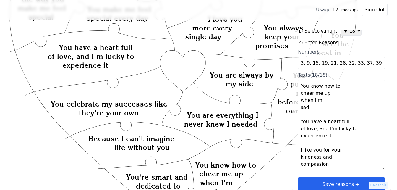
scroll to position [18, 0]
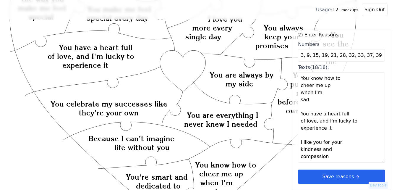
click at [358, 175] on button "Save reasons" at bounding box center [341, 176] width 87 height 14
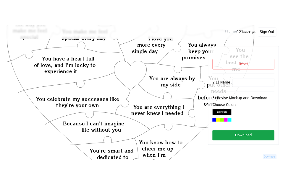
scroll to position [0, 0]
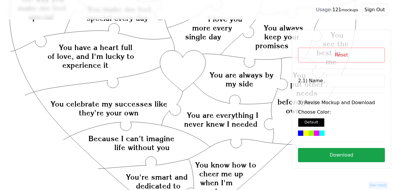
click at [347, 82] on input at bounding box center [355, 80] width 59 height 12
paste input "Mama [PERSON_NAME]"
type input "Mama [PERSON_NAME]"
click at [177, 59] on icon "Created with Snap Created with Snap Created with Snap You have a heart full of …" at bounding box center [182, 159] width 347 height 476
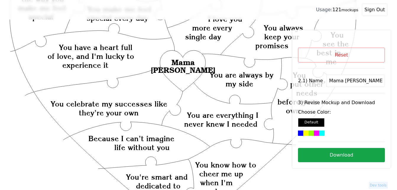
click at [311, 133] on div at bounding box center [311, 132] width 5 height 5
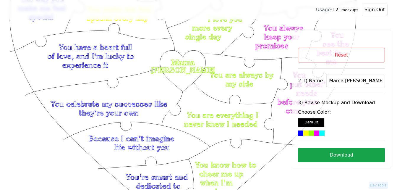
click at [342, 155] on button "Download" at bounding box center [341, 155] width 87 height 14
